Goal: Check status

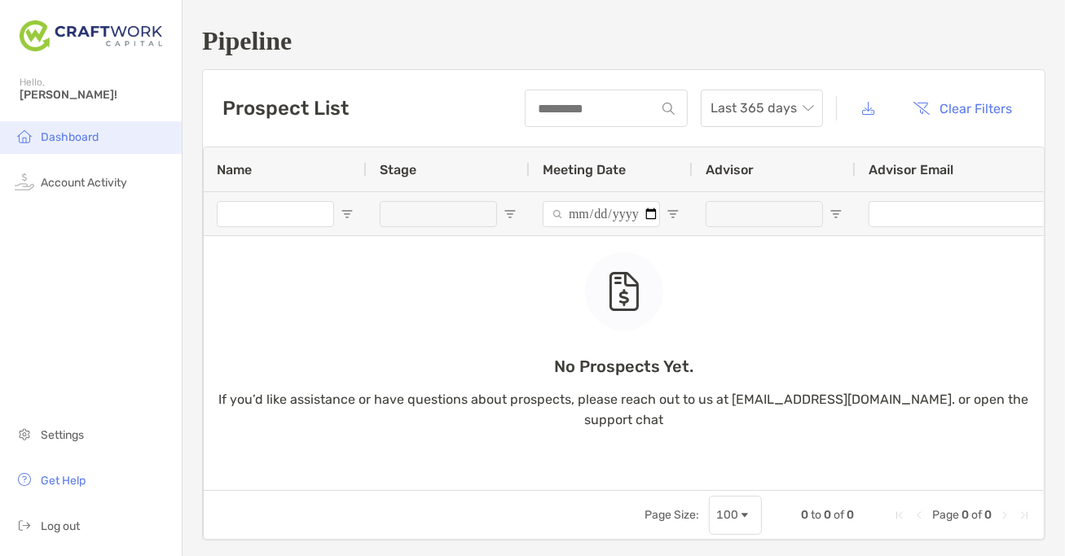
click at [63, 138] on span "Dashboard" at bounding box center [70, 137] width 58 height 14
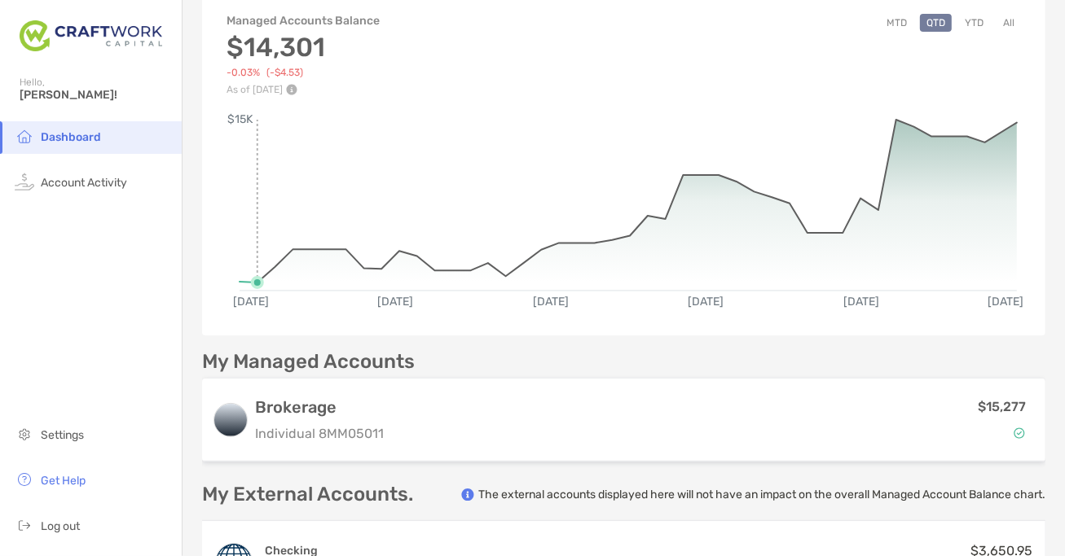
scroll to position [95, 0]
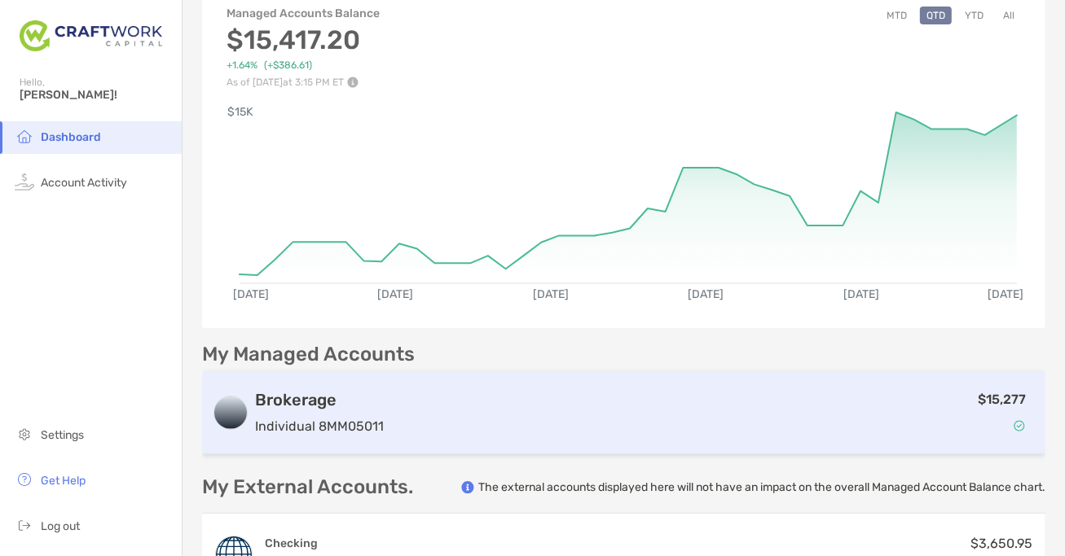
click at [460, 422] on div "$15,277" at bounding box center [712, 412] width 645 height 47
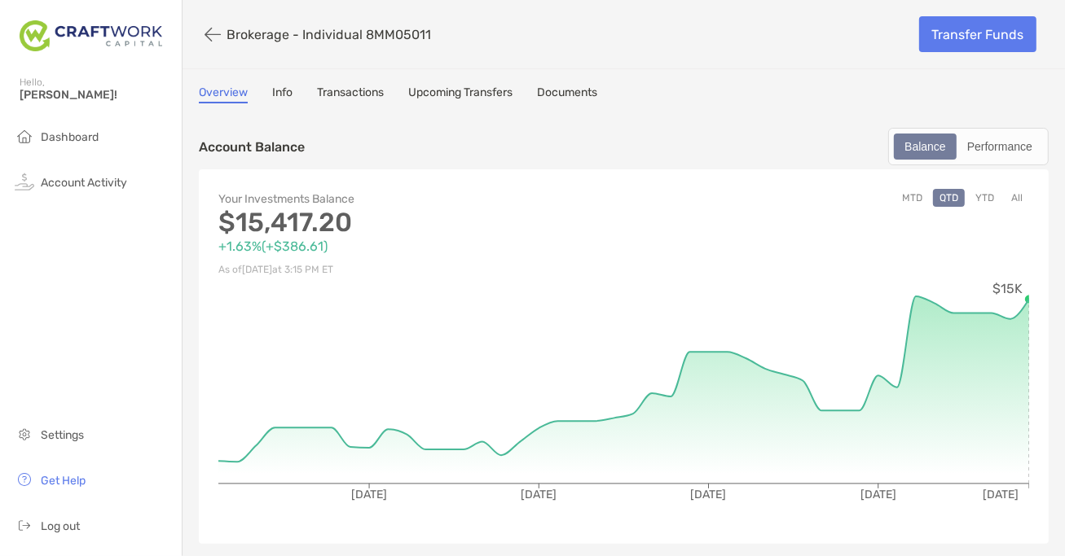
click at [362, 89] on link "Transactions" at bounding box center [350, 95] width 67 height 18
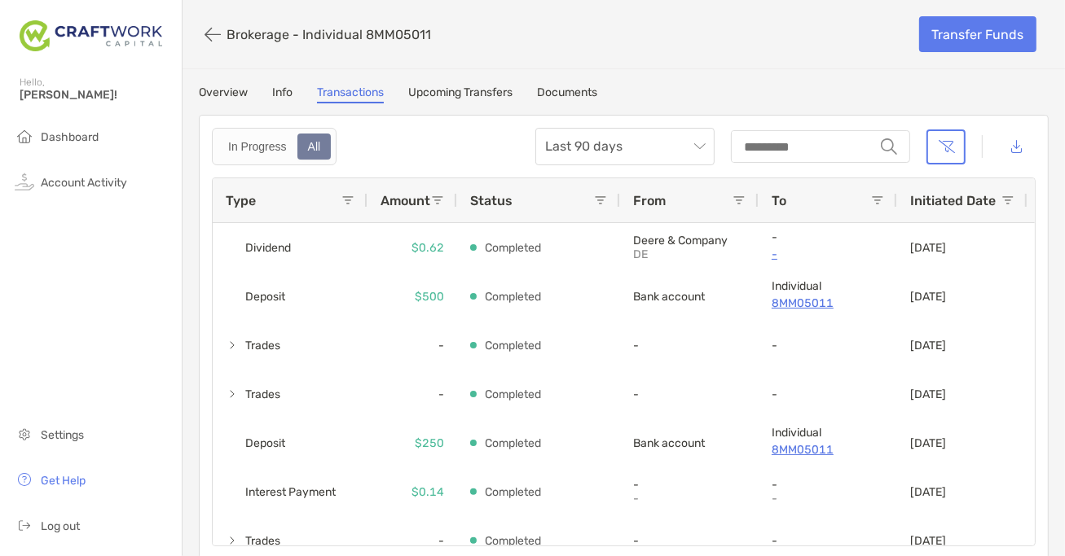
click at [237, 91] on link "Overview" at bounding box center [223, 95] width 49 height 18
